Goal: Check status

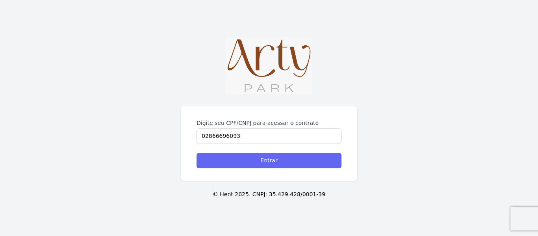
type input "02866696093"
click at [286, 159] on input "Entrar" at bounding box center [268, 160] width 145 height 15
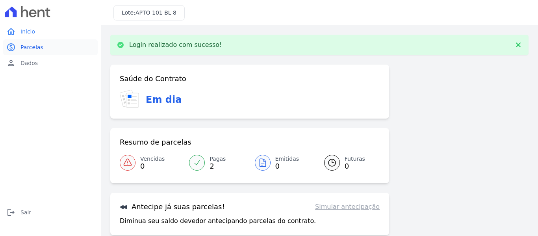
click at [30, 45] on span "Parcelas" at bounding box center [31, 47] width 23 height 8
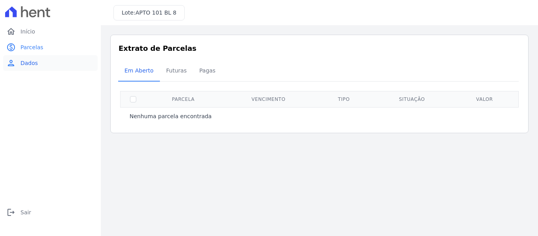
click at [37, 67] on link "person Dados" at bounding box center [50, 63] width 94 height 16
